Goal: Transaction & Acquisition: Obtain resource

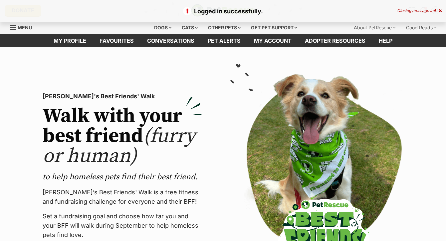
click at [440, 11] on icon at bounding box center [440, 11] width 3 height 4
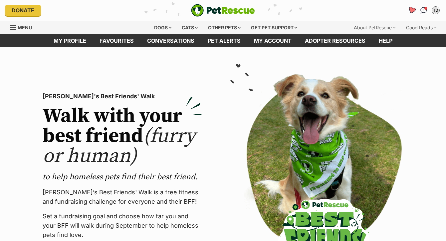
click at [411, 9] on icon "Favourites" at bounding box center [412, 10] width 8 height 8
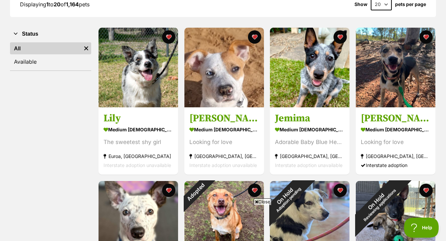
scroll to position [109, 0]
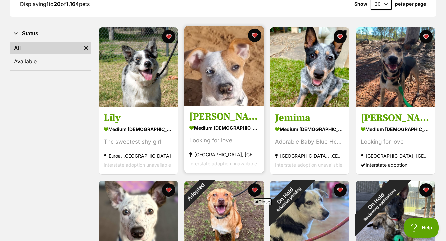
click at [237, 77] on img at bounding box center [224, 66] width 80 height 80
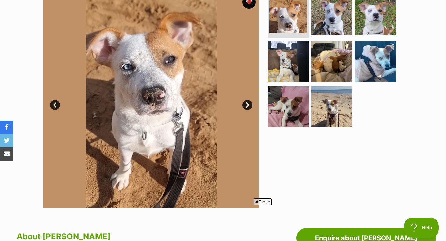
scroll to position [156, 0]
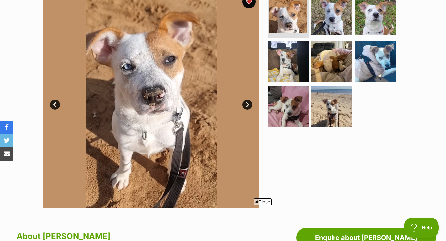
click at [266, 200] on span "Close" at bounding box center [263, 201] width 18 height 7
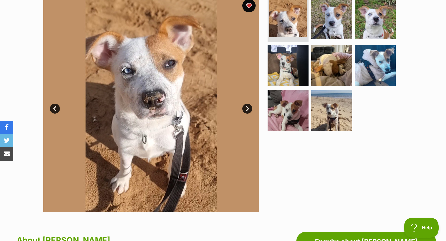
scroll to position [149, 0]
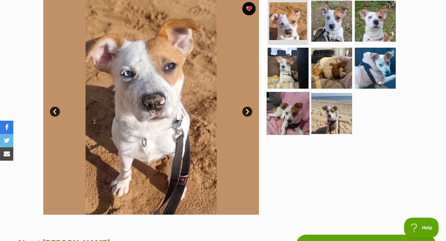
click at [303, 97] on img at bounding box center [288, 113] width 43 height 43
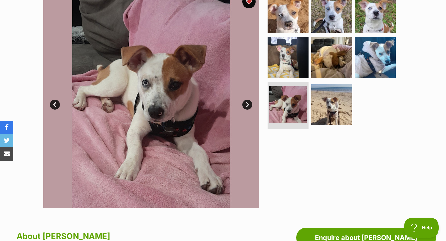
scroll to position [155, 0]
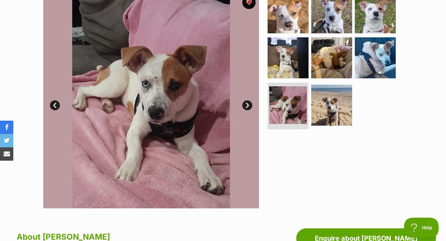
click at [248, 100] on link "Next" at bounding box center [247, 105] width 10 height 10
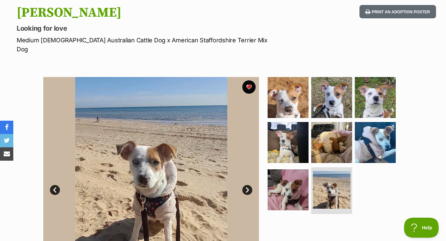
scroll to position [0, 0]
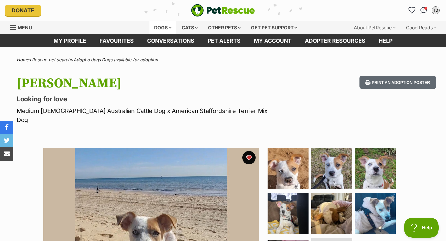
click at [161, 30] on div "Dogs" at bounding box center [163, 27] width 27 height 13
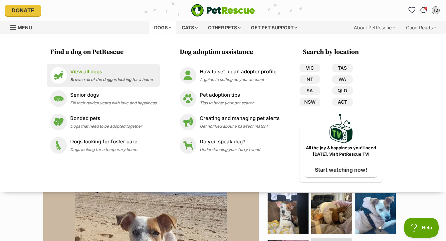
click at [108, 79] on span "Browse all of the doggos looking for a home" at bounding box center [111, 79] width 83 height 5
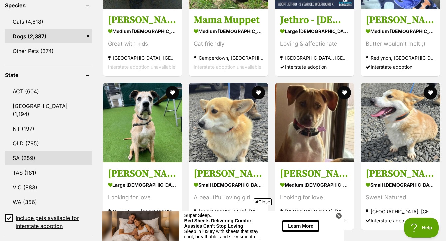
scroll to position [292, 0]
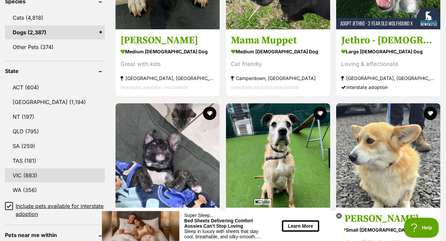
click at [39, 182] on link "VIC (883)" at bounding box center [55, 175] width 100 height 14
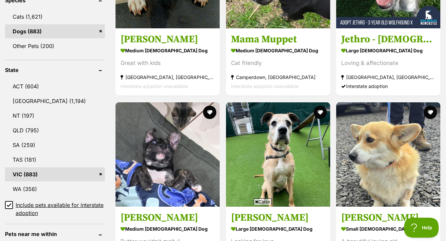
click at [260, 202] on span "Close" at bounding box center [263, 201] width 18 height 7
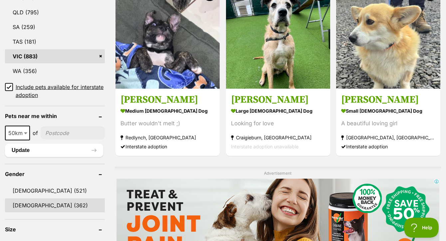
click at [39, 211] on link "[DEMOGRAPHIC_DATA] (362)" at bounding box center [55, 205] width 100 height 14
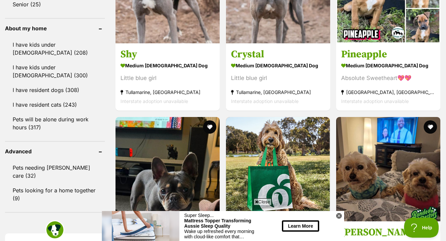
scroll to position [759, 0]
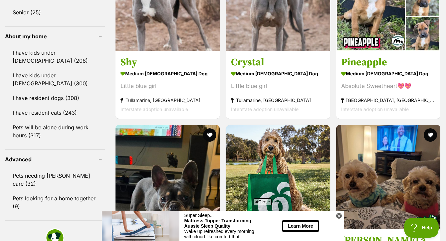
click at [261, 200] on span "Close" at bounding box center [263, 201] width 18 height 7
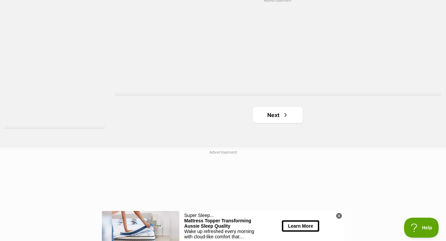
scroll to position [1710, 0]
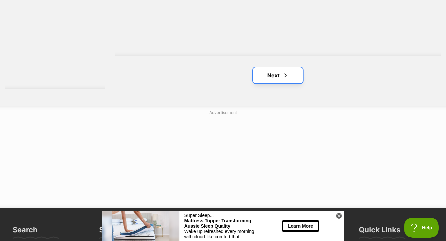
click at [264, 72] on link "Next" at bounding box center [278, 75] width 50 height 16
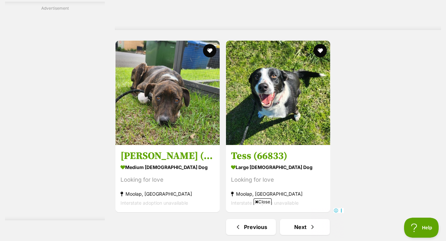
scroll to position [1681, 0]
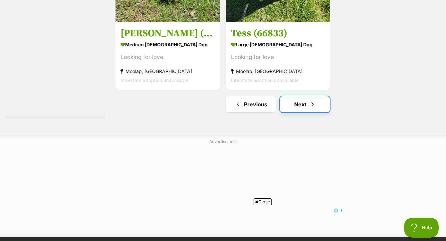
click at [307, 99] on link "Next" at bounding box center [305, 104] width 50 height 16
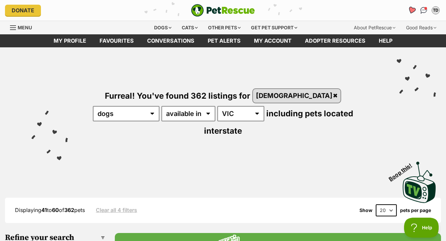
click at [413, 11] on icon "Favourites" at bounding box center [412, 10] width 8 height 8
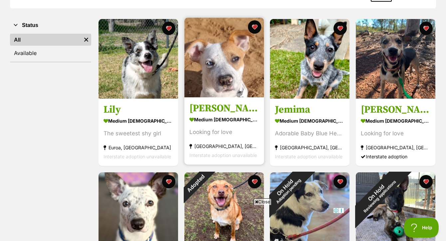
click at [222, 74] on img at bounding box center [224, 58] width 80 height 80
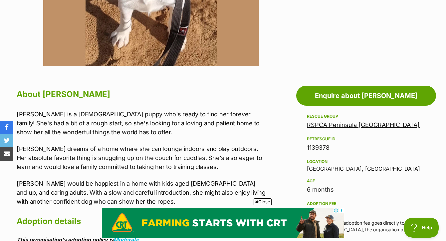
scroll to position [289, 0]
